Goal: Navigation & Orientation: Find specific page/section

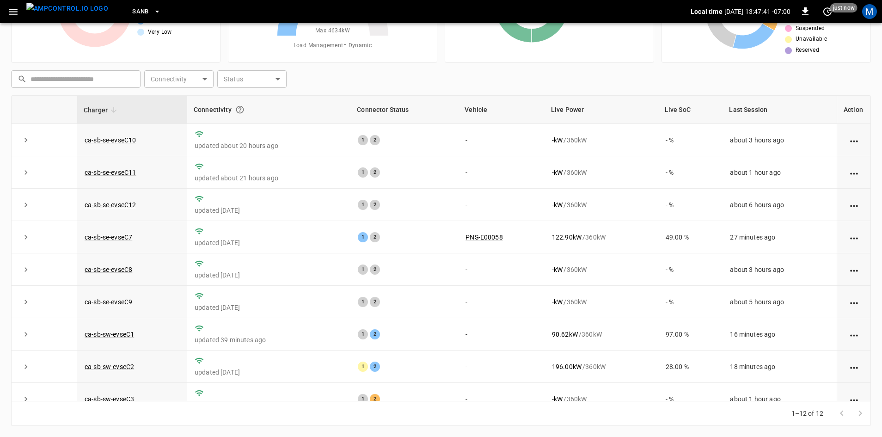
scroll to position [117, 0]
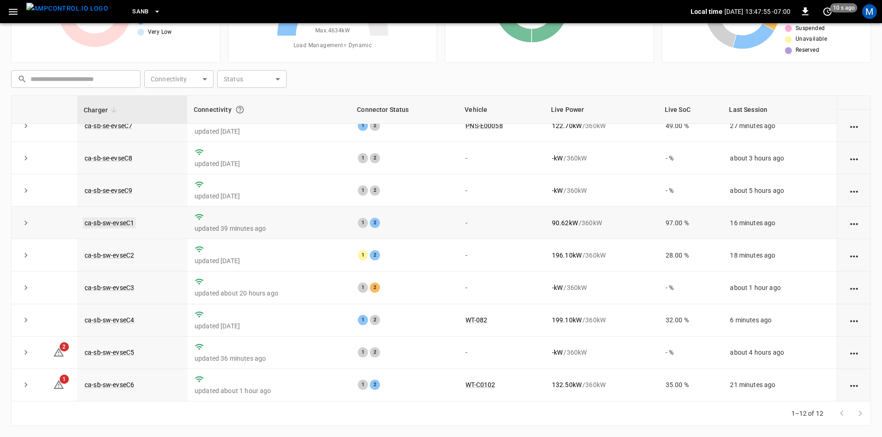
click at [117, 218] on link "ca-sb-sw-evseC1" at bounding box center [109, 222] width 53 height 11
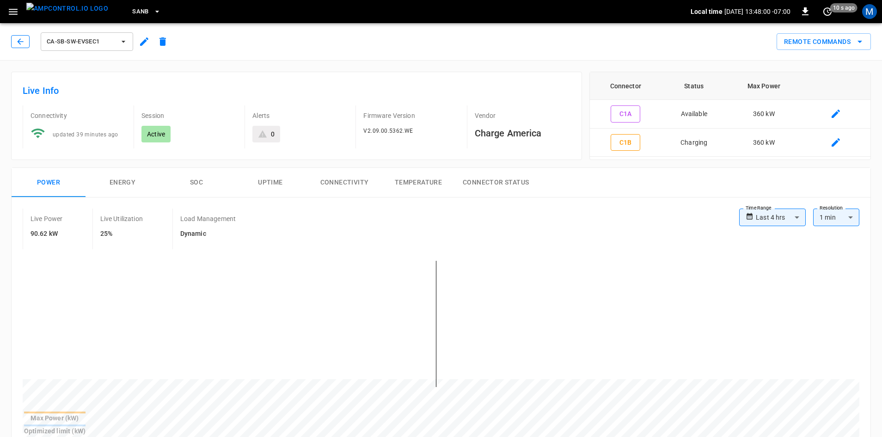
click at [18, 37] on button "button" at bounding box center [20, 41] width 18 height 13
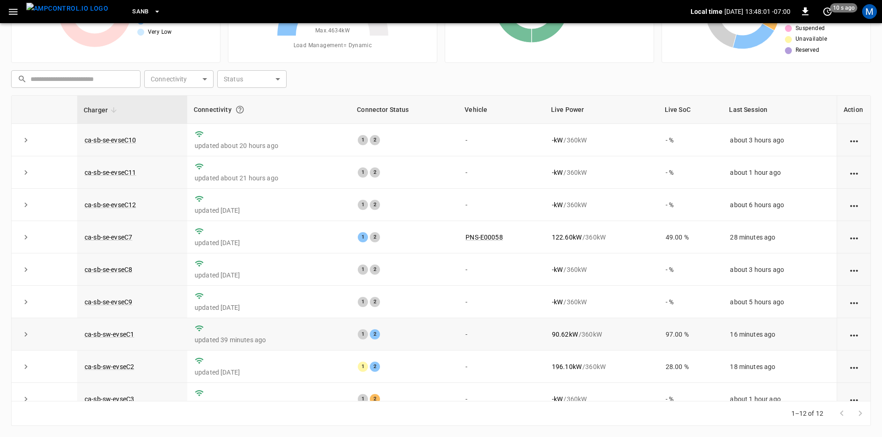
scroll to position [117, 0]
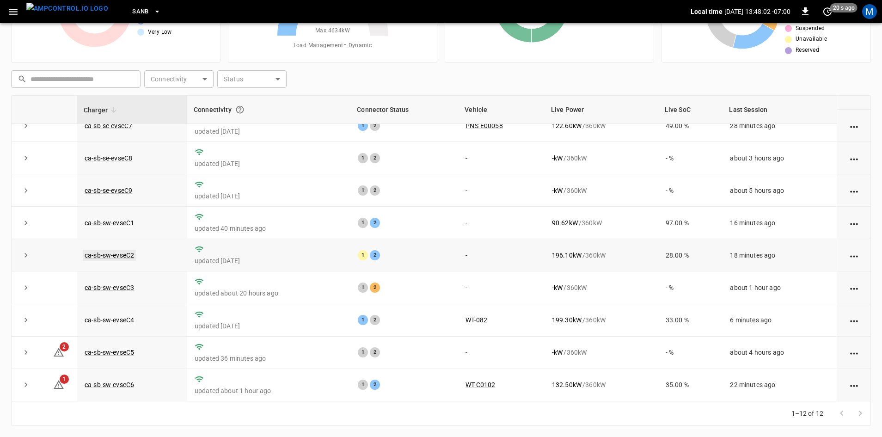
click at [93, 256] on link "ca-sb-sw-evseC2" at bounding box center [109, 255] width 53 height 11
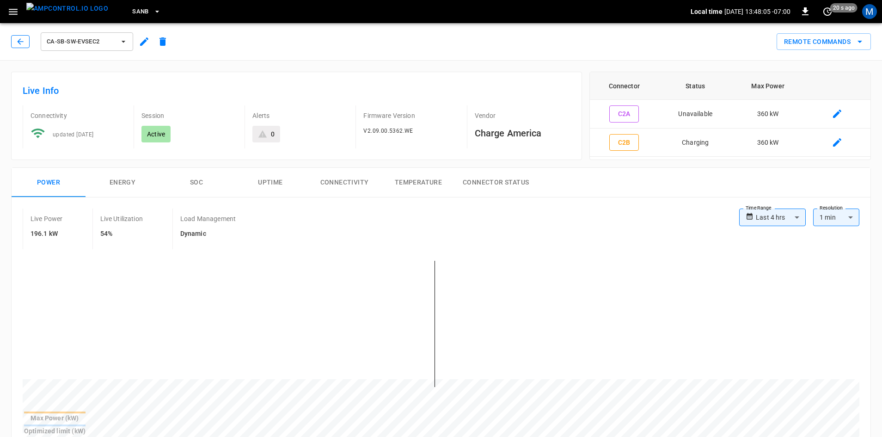
click at [25, 41] on icon "button" at bounding box center [20, 41] width 9 height 9
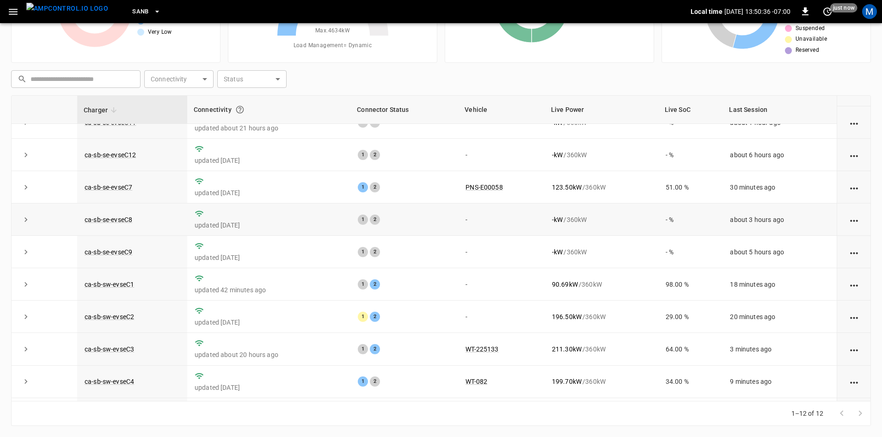
scroll to position [117, 0]
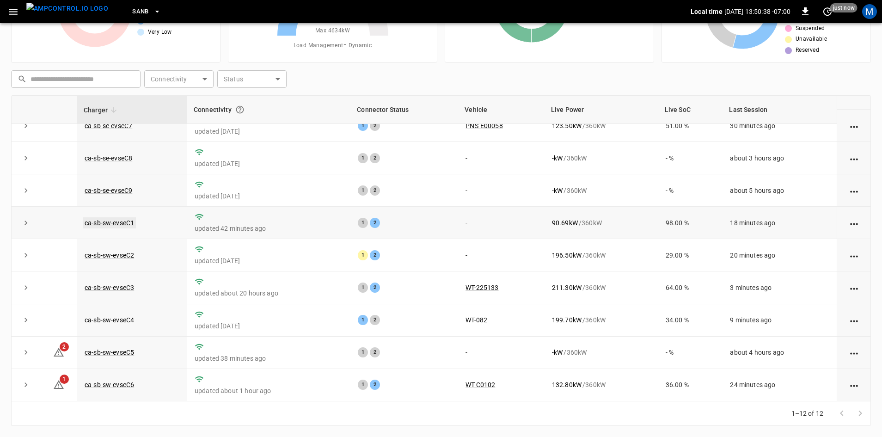
click at [123, 217] on link "ca-sb-sw-evseC1" at bounding box center [109, 222] width 53 height 11
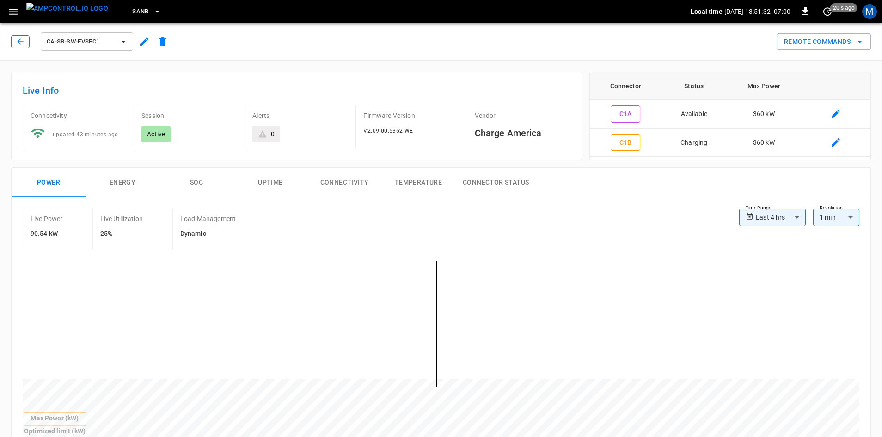
click at [26, 41] on button "button" at bounding box center [20, 41] width 18 height 13
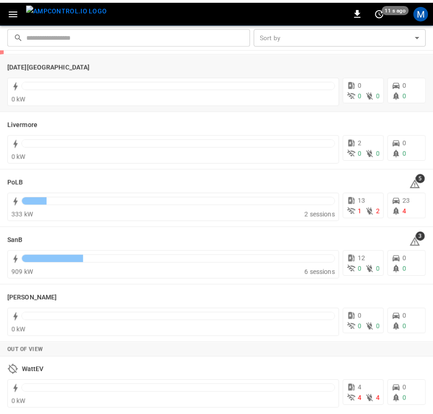
scroll to position [186, 0]
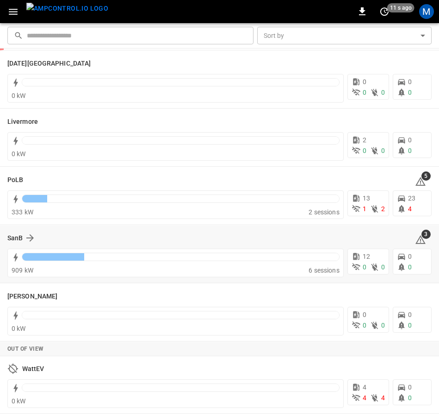
click at [18, 244] on div "SanB 3" at bounding box center [219, 238] width 424 height 18
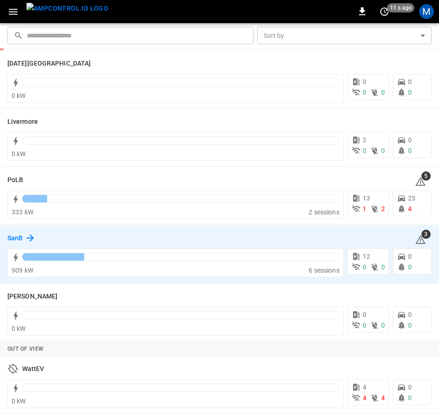
click at [24, 239] on div "SanB" at bounding box center [21, 238] width 28 height 11
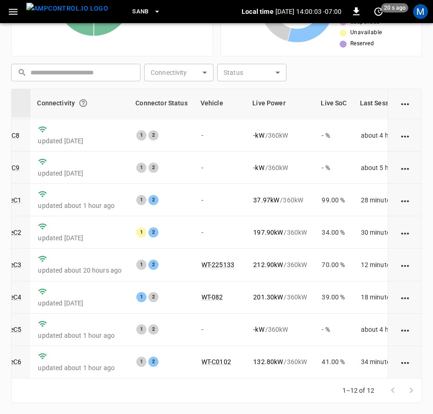
scroll to position [139, 111]
